Goal: Information Seeking & Learning: Learn about a topic

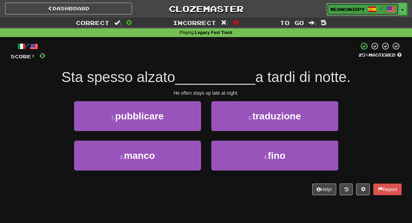
click at [336, 11] on span "meansnoopy" at bounding box center [347, 9] width 34 height 6
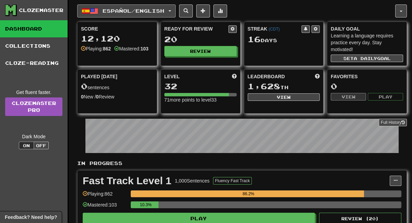
click at [171, 11] on span "button" at bounding box center [169, 10] width 3 height 1
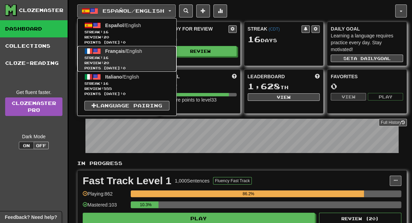
click at [120, 53] on span "Français" at bounding box center [115, 50] width 20 height 5
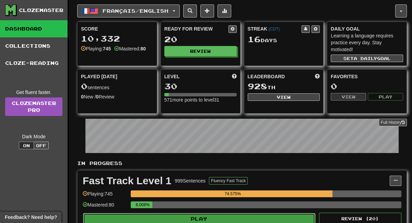
click at [215, 219] on button "Play" at bounding box center [199, 219] width 232 height 12
select select "**"
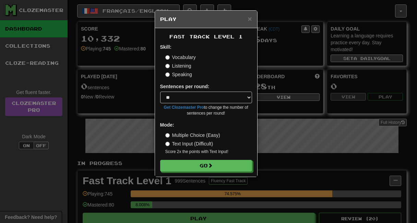
click at [173, 68] on label "Listening" at bounding box center [178, 65] width 26 height 7
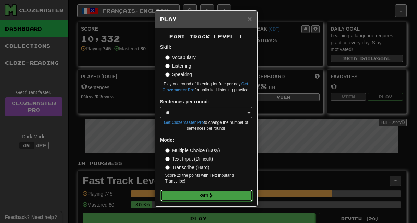
click at [201, 193] on button "Go" at bounding box center [206, 195] width 92 height 12
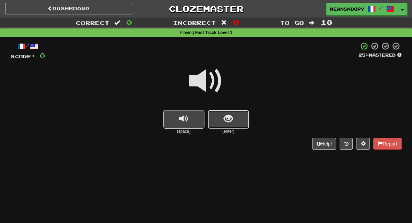
click at [234, 114] on button "show sentence" at bounding box center [228, 119] width 41 height 19
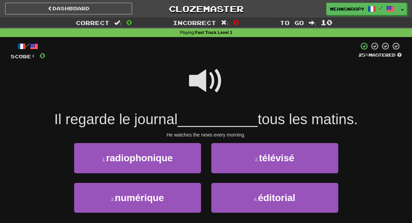
click at [204, 88] on span at bounding box center [206, 81] width 34 height 34
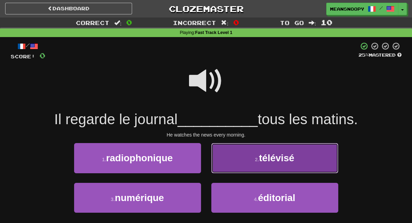
click at [236, 171] on button "2 . télévisé" at bounding box center [274, 158] width 127 height 30
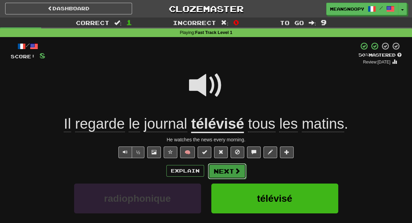
click at [236, 174] on span at bounding box center [237, 171] width 6 height 6
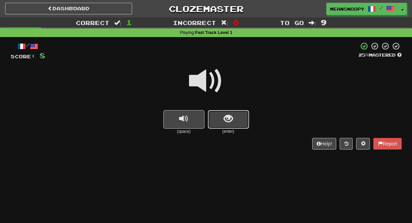
click at [225, 123] on span "show sentence" at bounding box center [227, 118] width 9 height 9
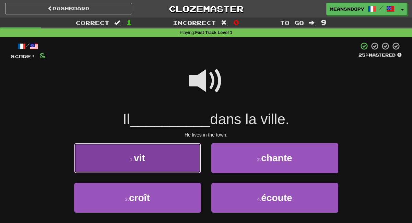
click at [180, 156] on button "1 . vit" at bounding box center [137, 158] width 127 height 30
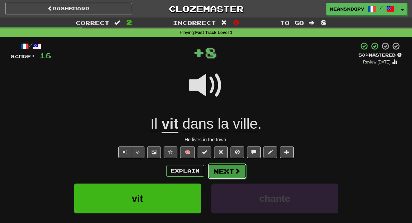
click at [223, 168] on button "Next" at bounding box center [227, 171] width 38 height 16
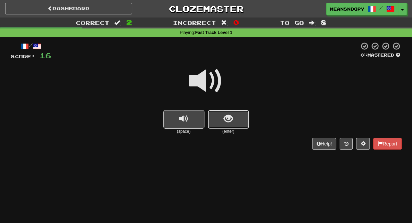
click at [217, 122] on button "show sentence" at bounding box center [228, 119] width 41 height 19
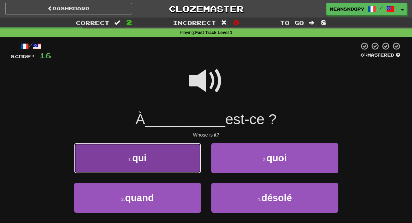
click at [176, 161] on button "1 . qui" at bounding box center [137, 158] width 127 height 30
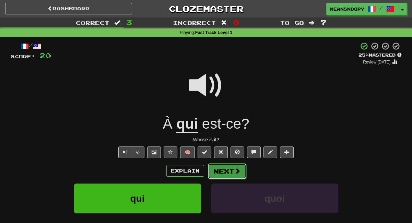
click at [225, 169] on button "Next" at bounding box center [227, 171] width 38 height 16
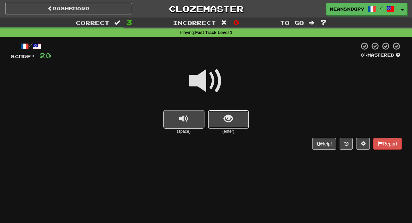
click at [236, 113] on button "show sentence" at bounding box center [228, 119] width 41 height 19
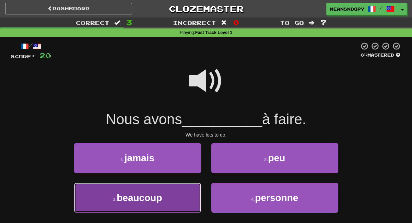
click at [191, 194] on button "3 . beaucoup" at bounding box center [137, 198] width 127 height 30
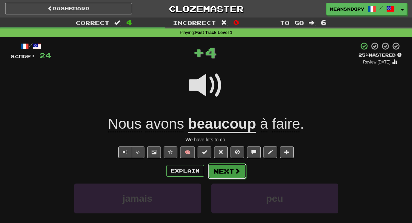
click at [220, 172] on button "Next" at bounding box center [227, 171] width 38 height 16
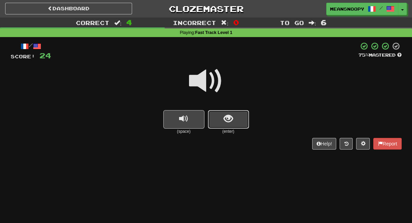
click at [217, 126] on button "show sentence" at bounding box center [228, 119] width 41 height 19
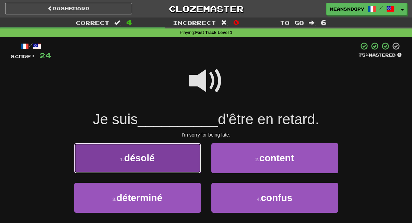
click at [187, 152] on button "1 . désolé" at bounding box center [137, 158] width 127 height 30
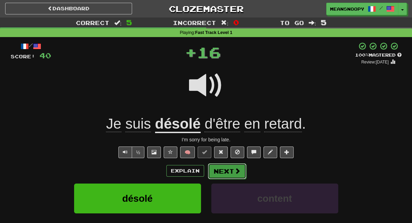
click at [221, 171] on button "Next" at bounding box center [227, 171] width 38 height 16
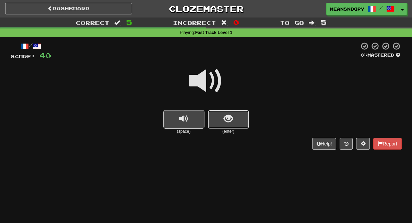
click at [228, 126] on button "show sentence" at bounding box center [228, 119] width 41 height 19
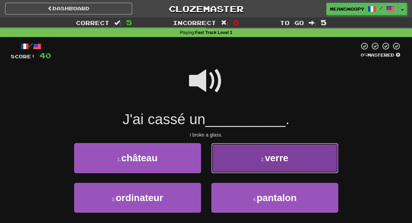
click at [238, 159] on button "2 . verre" at bounding box center [274, 158] width 127 height 30
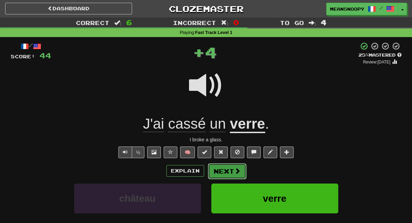
click at [227, 168] on button "Next" at bounding box center [227, 171] width 38 height 16
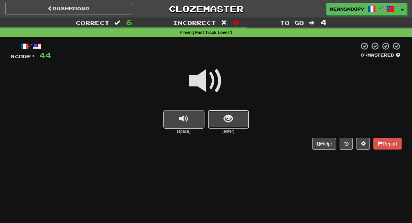
click at [215, 123] on button "show sentence" at bounding box center [228, 119] width 41 height 19
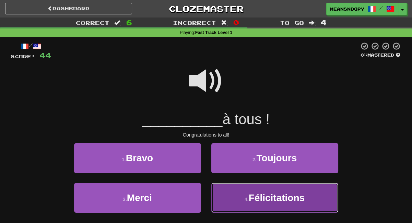
click at [236, 192] on button "4 . Félicitations" at bounding box center [274, 198] width 127 height 30
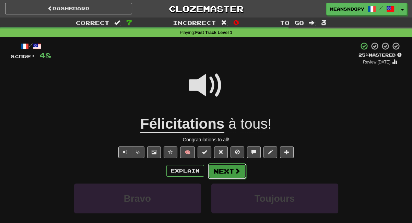
click at [221, 170] on button "Next" at bounding box center [227, 171] width 38 height 16
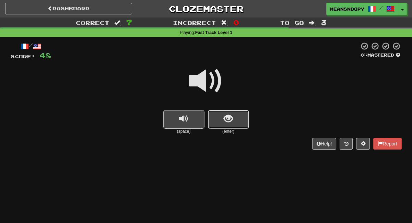
click at [216, 124] on button "show sentence" at bounding box center [228, 119] width 41 height 19
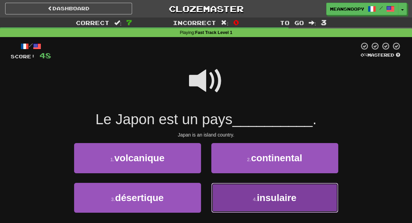
click at [227, 197] on button "4 . insulaire" at bounding box center [274, 198] width 127 height 30
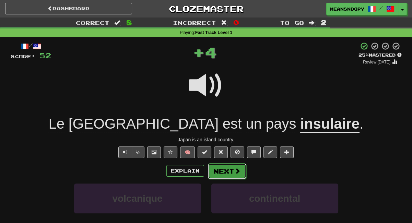
click at [231, 170] on button "Next" at bounding box center [227, 171] width 38 height 16
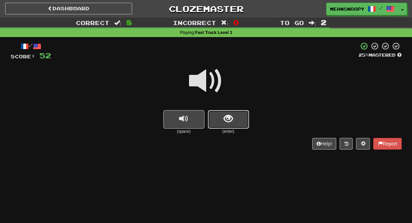
click at [228, 127] on button "show sentence" at bounding box center [228, 119] width 41 height 19
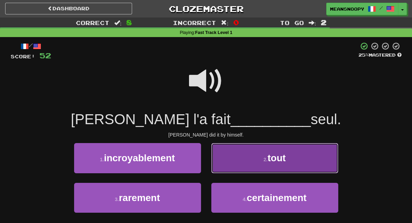
click at [250, 157] on button "2 . tout" at bounding box center [274, 158] width 127 height 30
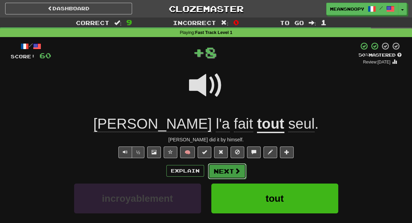
click at [229, 174] on button "Next" at bounding box center [227, 171] width 38 height 16
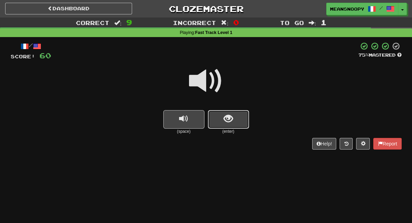
click at [222, 122] on button "show sentence" at bounding box center [228, 119] width 41 height 19
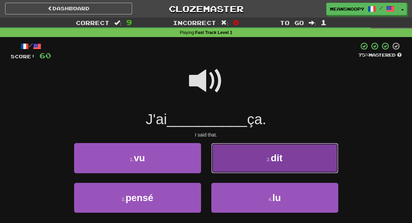
click at [242, 162] on button "2 . dit" at bounding box center [274, 158] width 127 height 30
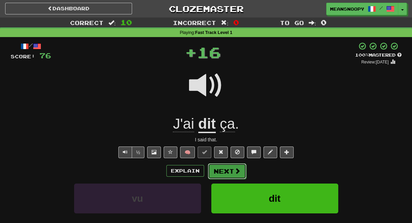
click at [231, 169] on button "Next" at bounding box center [227, 171] width 38 height 16
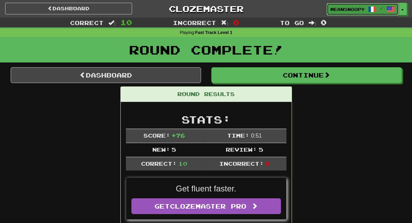
click at [332, 9] on span "meansnoopy" at bounding box center [347, 9] width 34 height 6
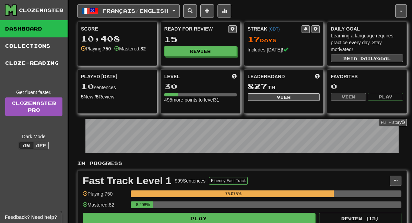
click at [177, 9] on button "Français / English" at bounding box center [128, 10] width 102 height 13
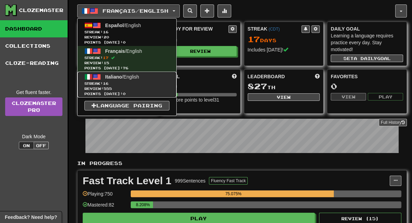
click at [130, 78] on span "Italiano / English" at bounding box center [122, 76] width 34 height 5
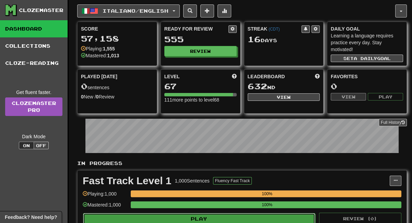
click at [224, 214] on button "Play" at bounding box center [199, 219] width 232 height 12
select select "**"
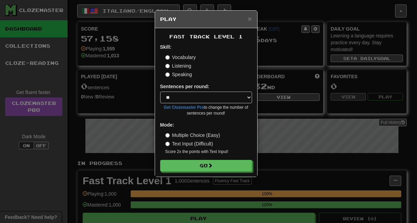
click at [175, 65] on label "Listening" at bounding box center [178, 65] width 26 height 7
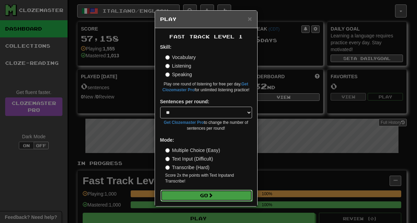
click at [182, 198] on button "Go" at bounding box center [206, 195] width 92 height 12
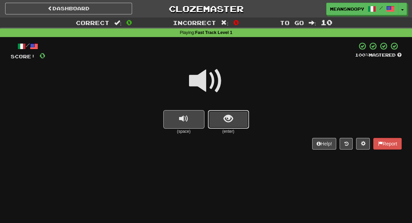
click at [222, 120] on button "show sentence" at bounding box center [228, 119] width 41 height 19
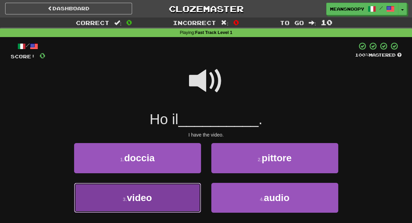
click at [183, 195] on button "3 . video" at bounding box center [137, 198] width 127 height 30
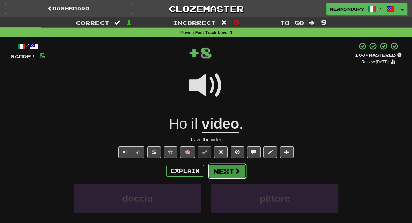
click at [216, 172] on button "Next" at bounding box center [227, 171] width 38 height 16
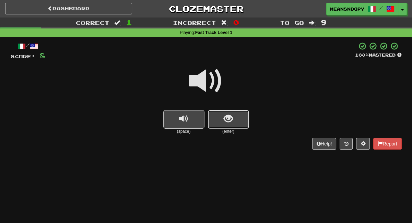
click at [223, 127] on button "show sentence" at bounding box center [228, 119] width 41 height 19
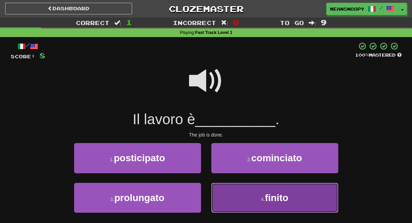
click at [225, 195] on button "4 . finito" at bounding box center [274, 198] width 127 height 30
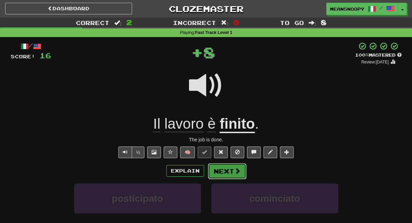
click at [224, 173] on button "Next" at bounding box center [227, 171] width 38 height 16
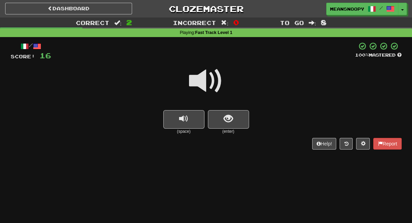
click at [220, 129] on small "(enter)" at bounding box center [228, 131] width 41 height 6
click at [219, 120] on button "show sentence" at bounding box center [228, 119] width 41 height 19
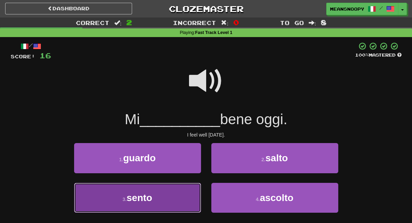
click at [177, 200] on button "3 . sento" at bounding box center [137, 198] width 127 height 30
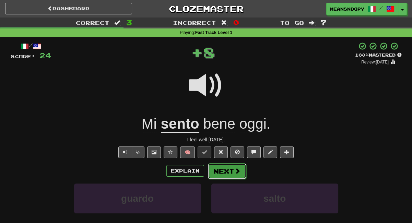
click at [225, 172] on button "Next" at bounding box center [227, 171] width 38 height 16
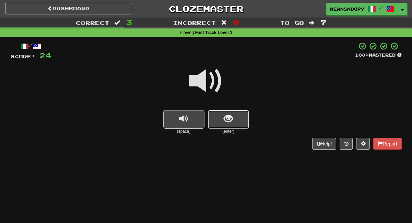
click at [221, 116] on button "show sentence" at bounding box center [228, 119] width 41 height 19
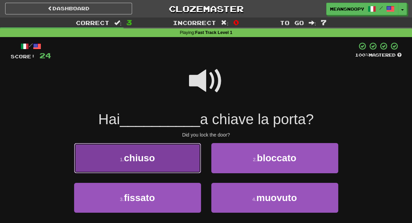
click at [175, 152] on button "1 . chiuso" at bounding box center [137, 158] width 127 height 30
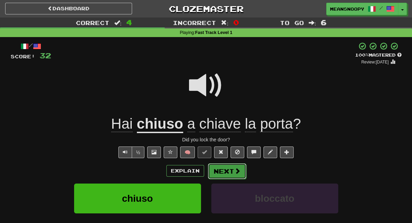
click at [226, 171] on button "Next" at bounding box center [227, 171] width 38 height 16
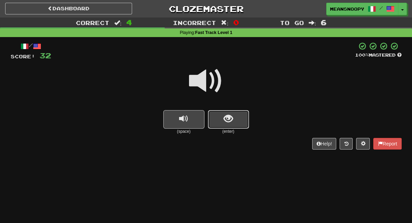
click at [229, 116] on span "show sentence" at bounding box center [227, 118] width 9 height 9
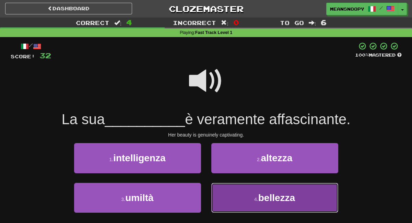
click at [235, 195] on button "4 . bellezza" at bounding box center [274, 198] width 127 height 30
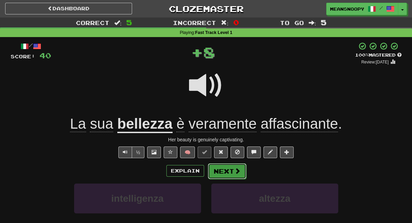
click at [230, 167] on button "Next" at bounding box center [227, 171] width 38 height 16
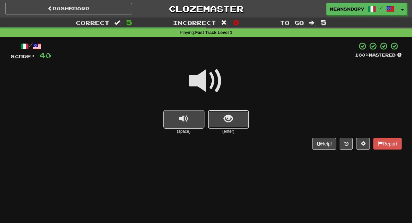
click at [225, 122] on span "show sentence" at bounding box center [227, 118] width 9 height 9
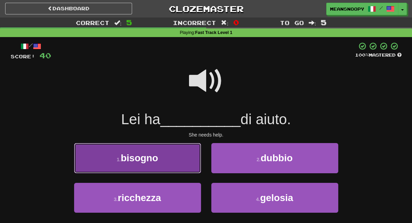
click at [183, 158] on button "1 . bisogno" at bounding box center [137, 158] width 127 height 30
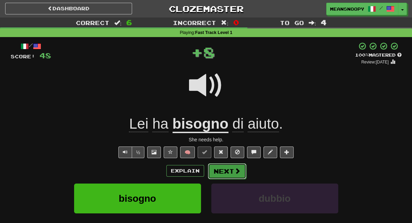
click at [221, 171] on button "Next" at bounding box center [227, 171] width 38 height 16
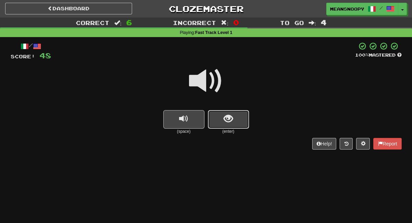
click at [228, 128] on button "show sentence" at bounding box center [228, 119] width 41 height 19
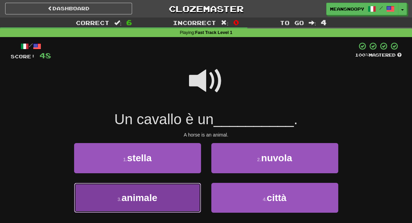
click at [174, 193] on button "3 . animale" at bounding box center [137, 198] width 127 height 30
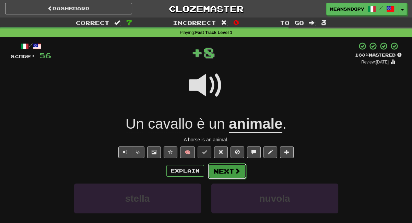
click at [225, 171] on button "Next" at bounding box center [227, 171] width 38 height 16
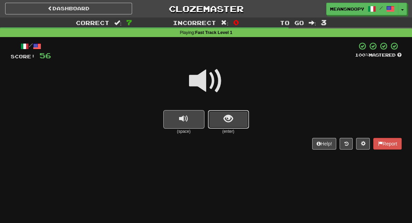
click at [231, 115] on span "show sentence" at bounding box center [227, 118] width 9 height 9
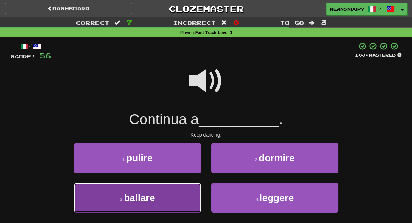
click at [172, 192] on button "3 . ballare" at bounding box center [137, 198] width 127 height 30
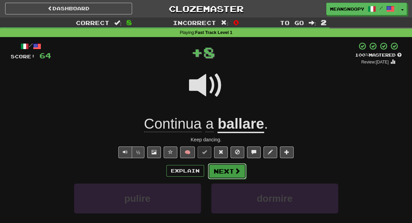
click at [225, 174] on button "Next" at bounding box center [227, 171] width 38 height 16
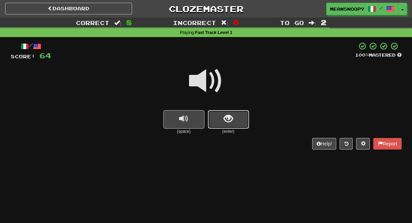
click at [222, 125] on button "show sentence" at bounding box center [228, 119] width 41 height 19
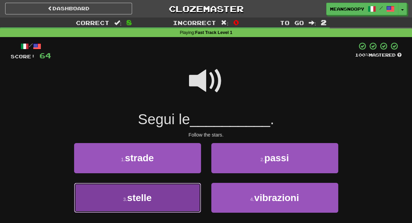
click at [169, 194] on button "3 . stelle" at bounding box center [137, 198] width 127 height 30
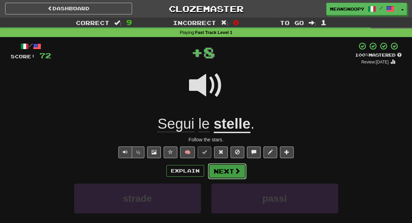
click at [221, 174] on button "Next" at bounding box center [227, 171] width 38 height 16
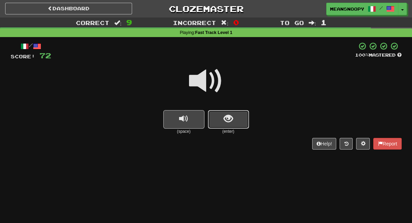
click at [235, 118] on button "show sentence" at bounding box center [228, 119] width 41 height 19
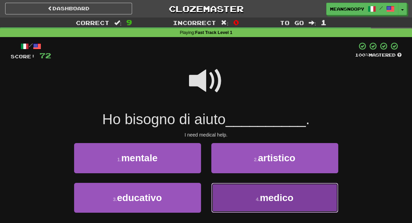
click at [229, 195] on button "4 . medico" at bounding box center [274, 198] width 127 height 30
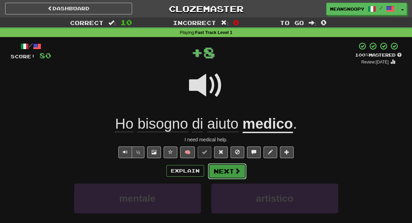
click at [229, 175] on button "Next" at bounding box center [227, 171] width 38 height 16
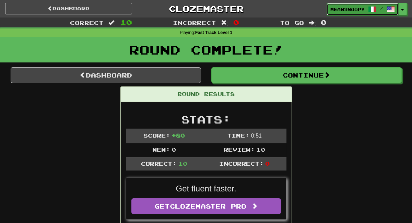
click at [339, 12] on span "meansnoopy" at bounding box center [347, 9] width 34 height 6
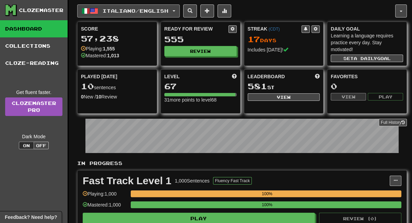
click at [176, 15] on button "Italiano / English" at bounding box center [128, 10] width 102 height 13
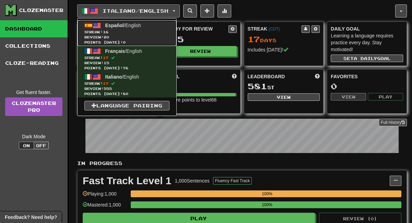
click at [136, 26] on span "Español / English" at bounding box center [123, 25] width 36 height 5
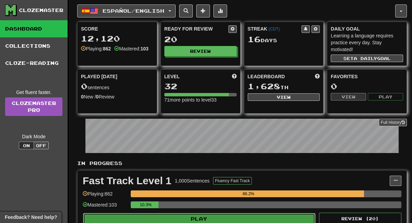
click at [226, 215] on button "Play" at bounding box center [199, 219] width 232 height 12
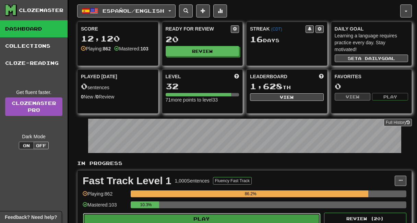
select select "**"
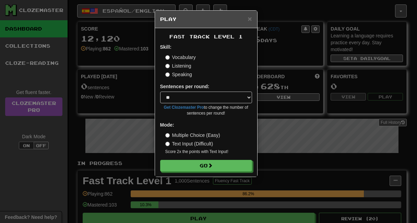
click at [180, 67] on label "Listening" at bounding box center [178, 65] width 26 height 7
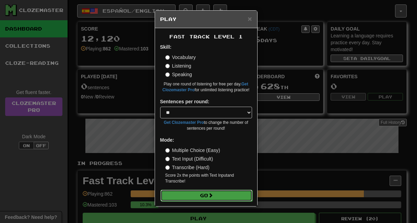
click at [178, 194] on button "Go" at bounding box center [206, 195] width 92 height 12
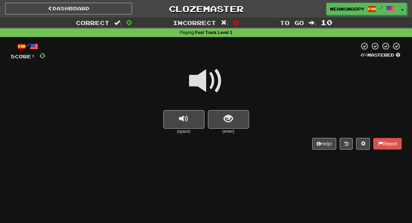
click at [201, 80] on span at bounding box center [206, 81] width 34 height 34
click at [221, 118] on button "show sentence" at bounding box center [228, 119] width 41 height 19
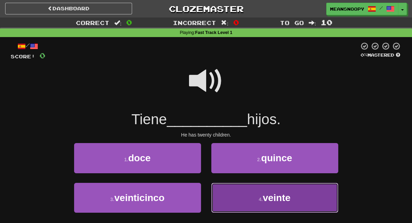
click at [230, 200] on button "4 . veinte" at bounding box center [274, 198] width 127 height 30
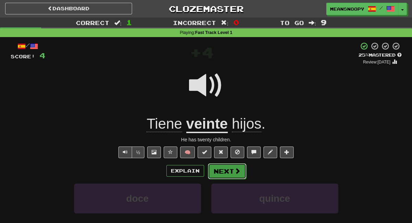
click at [225, 172] on button "Next" at bounding box center [227, 171] width 38 height 16
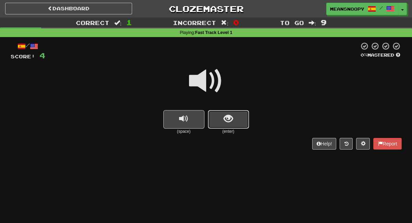
click at [219, 123] on button "show sentence" at bounding box center [228, 119] width 41 height 19
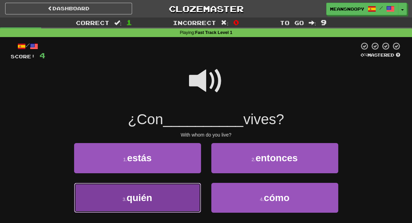
click at [174, 191] on button "3 . quién" at bounding box center [137, 198] width 127 height 30
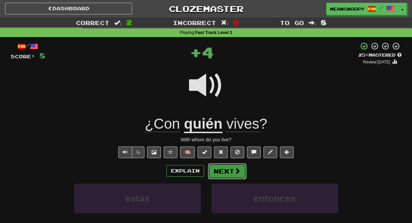
click at [224, 171] on button "Next" at bounding box center [227, 171] width 38 height 16
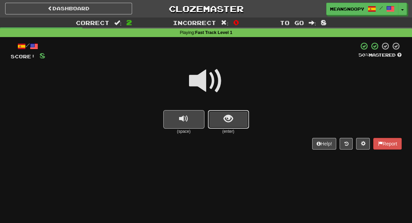
click at [217, 121] on button "show sentence" at bounding box center [228, 119] width 41 height 19
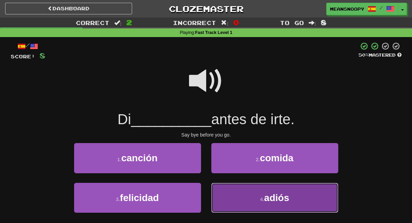
click at [245, 192] on button "4 . adiós" at bounding box center [274, 198] width 127 height 30
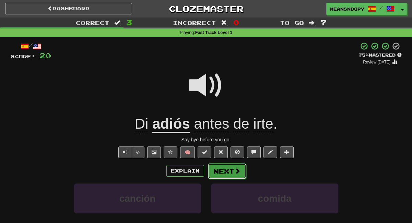
click at [232, 171] on button "Next" at bounding box center [227, 171] width 38 height 16
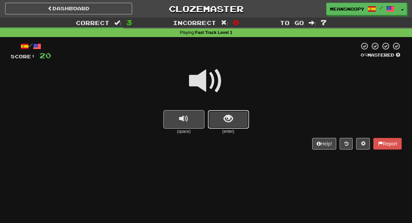
click at [211, 115] on button "show sentence" at bounding box center [228, 119] width 41 height 19
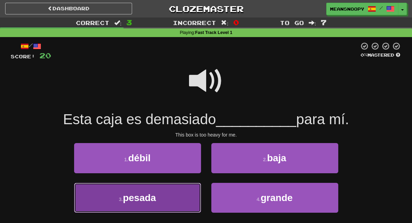
click at [168, 193] on button "3 . pesada" at bounding box center [137, 198] width 127 height 30
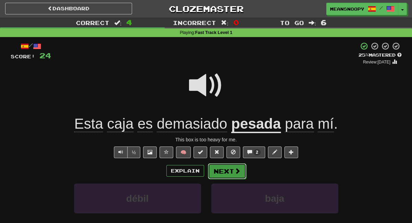
click at [227, 172] on button "Next" at bounding box center [227, 171] width 38 height 16
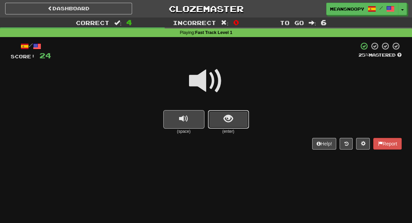
click at [217, 124] on button "show sentence" at bounding box center [228, 119] width 41 height 19
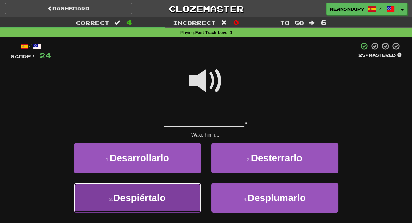
click at [174, 196] on button "3 . Despiértalo" at bounding box center [137, 198] width 127 height 30
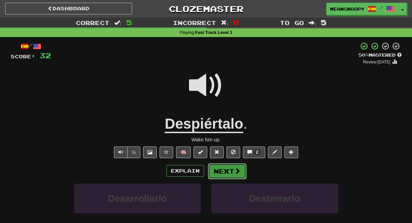
click at [220, 170] on button "Next" at bounding box center [227, 171] width 38 height 16
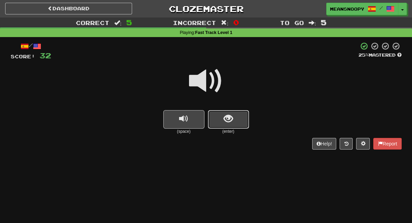
click at [215, 121] on button "show sentence" at bounding box center [228, 119] width 41 height 19
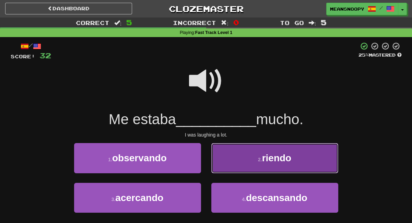
click at [238, 159] on button "2 . riendo" at bounding box center [274, 158] width 127 height 30
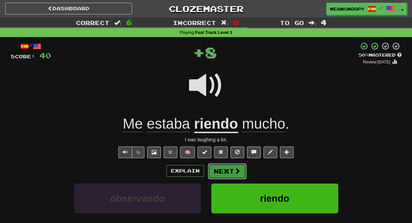
click at [232, 170] on button "Next" at bounding box center [227, 171] width 38 height 16
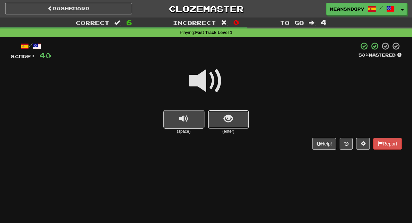
click at [225, 123] on span "show sentence" at bounding box center [227, 118] width 9 height 9
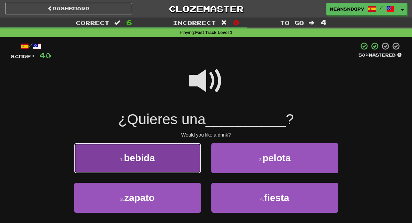
click at [170, 159] on button "1 . bebida" at bounding box center [137, 158] width 127 height 30
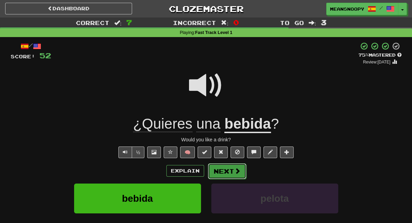
click at [234, 173] on span at bounding box center [237, 171] width 6 height 6
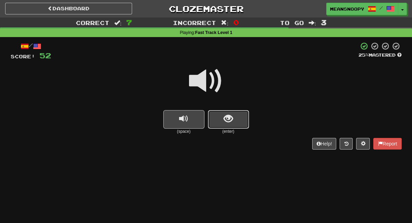
click at [228, 121] on span "show sentence" at bounding box center [227, 118] width 9 height 9
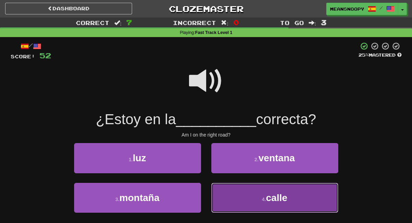
click at [239, 193] on button "4 . calle" at bounding box center [274, 198] width 127 height 30
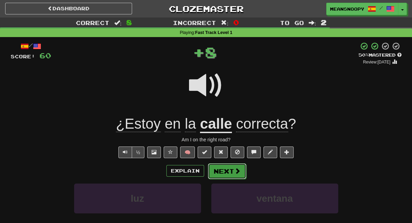
click at [234, 169] on span at bounding box center [237, 171] width 6 height 6
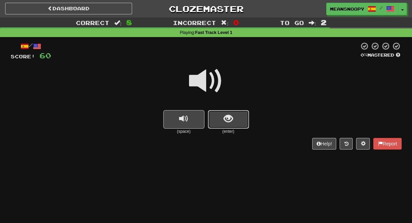
click at [225, 112] on button "show sentence" at bounding box center [228, 119] width 41 height 19
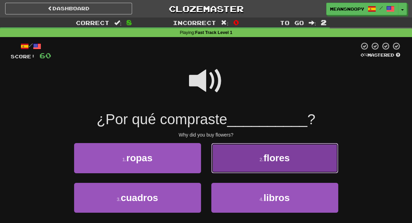
click at [240, 157] on button "2 . [PERSON_NAME]" at bounding box center [274, 158] width 127 height 30
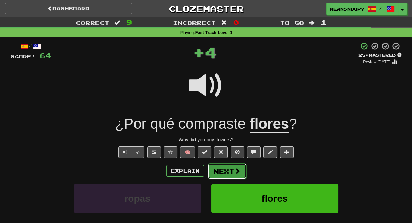
click at [223, 170] on button "Next" at bounding box center [227, 171] width 38 height 16
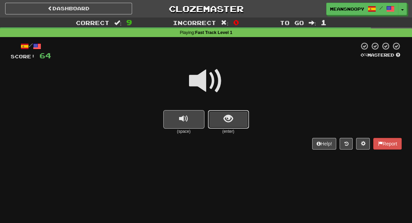
click at [238, 126] on button "show sentence" at bounding box center [228, 119] width 41 height 19
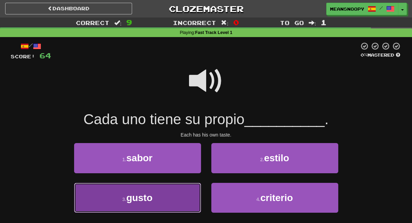
click at [176, 196] on button "3 . gusto" at bounding box center [137, 198] width 127 height 30
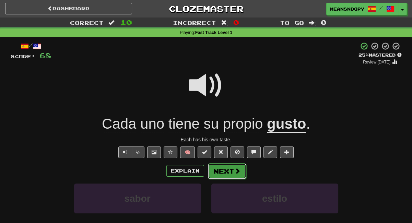
click at [214, 171] on button "Next" at bounding box center [227, 171] width 38 height 16
